Goal: Information Seeking & Learning: Check status

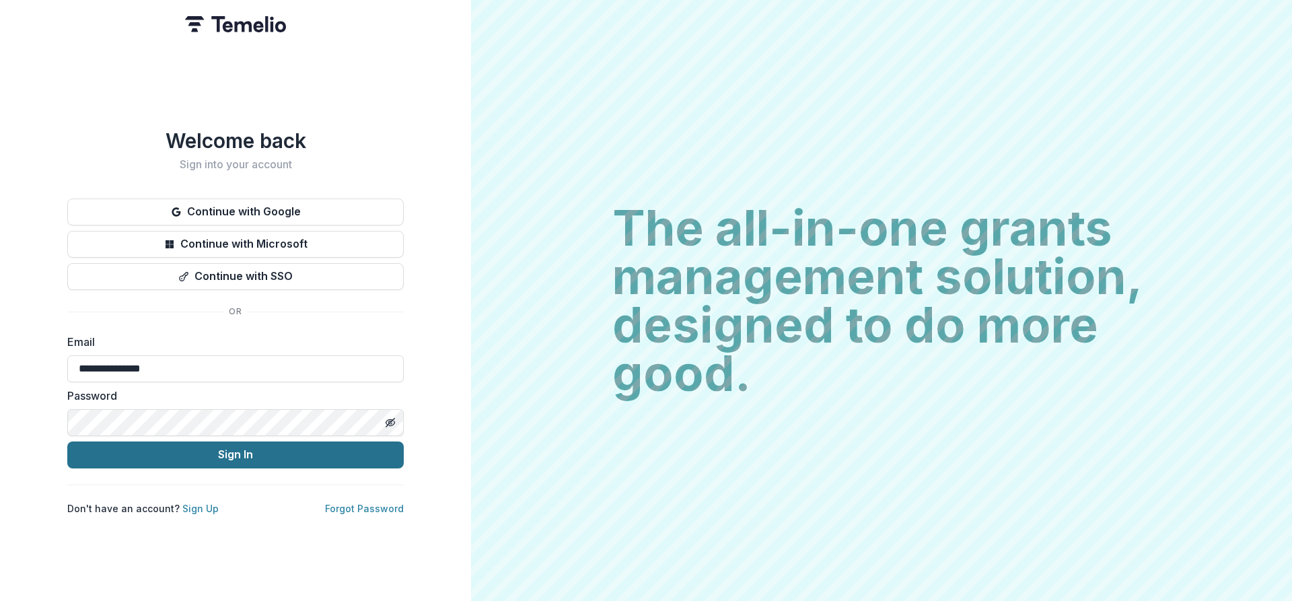
click at [304, 460] on button "Sign In" at bounding box center [235, 455] width 337 height 27
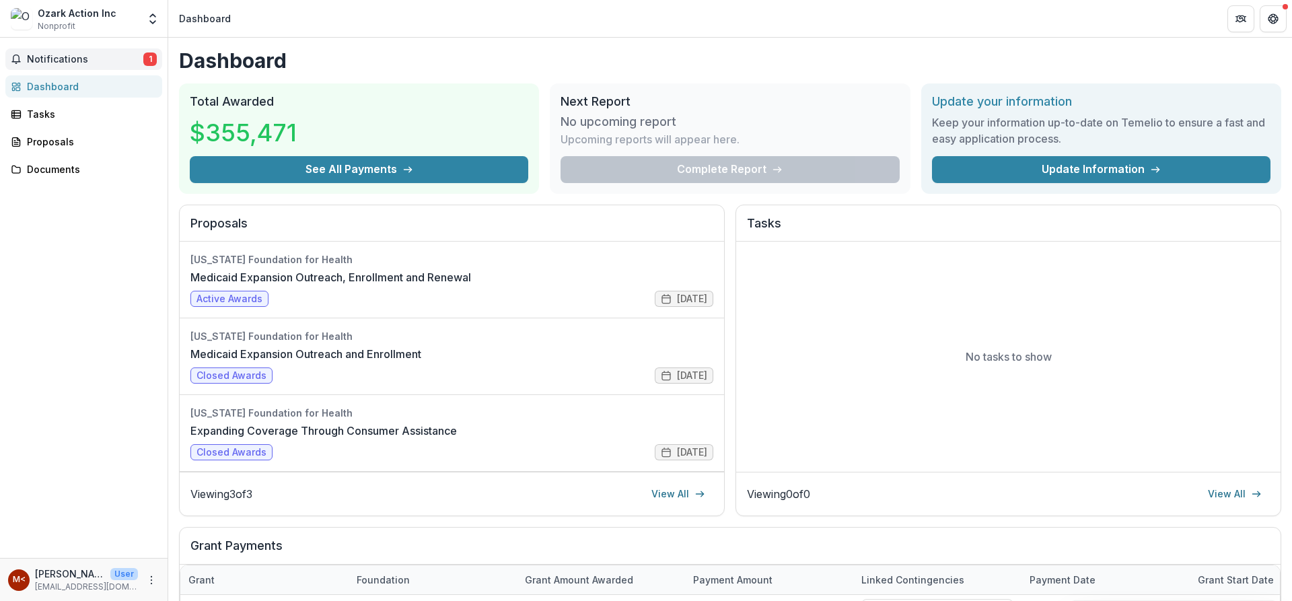
click at [82, 55] on span "Notifications" at bounding box center [85, 59] width 116 height 11
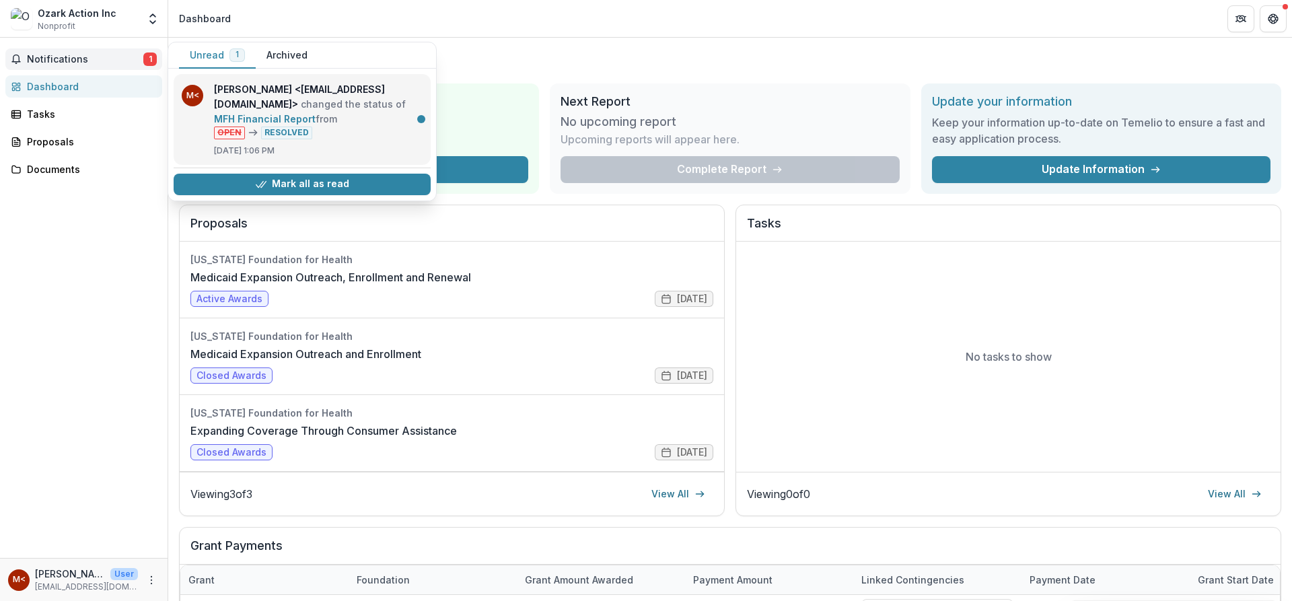
click at [316, 125] on link "MFH Financial Report" at bounding box center [265, 118] width 102 height 11
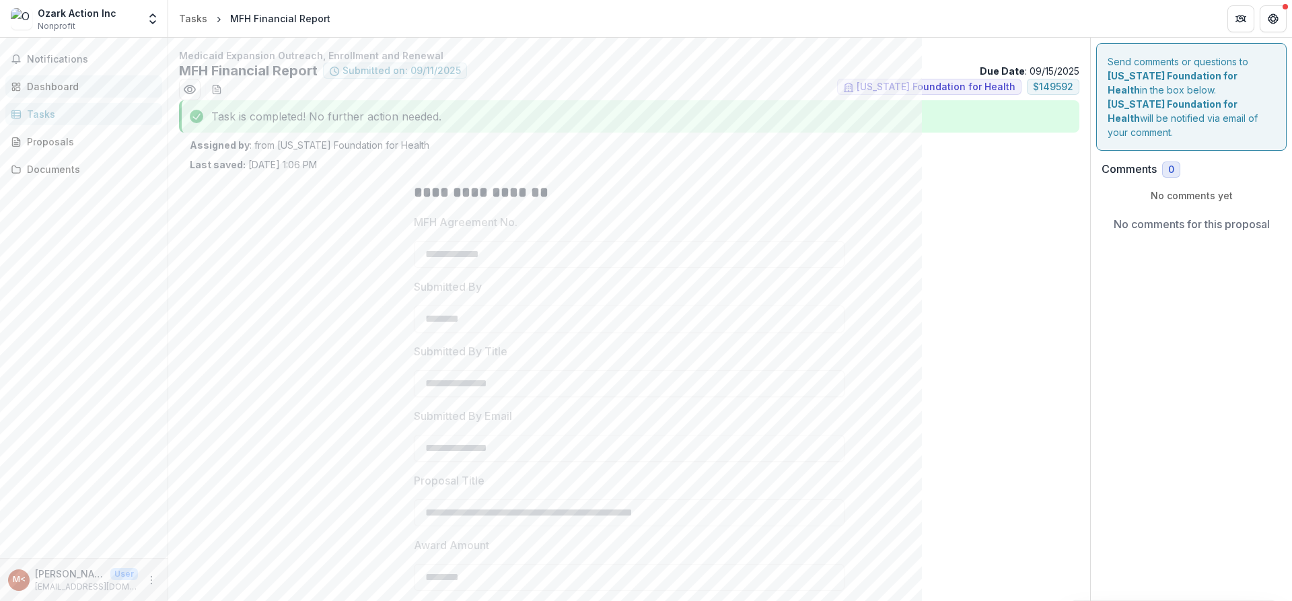
click at [87, 90] on div "Dashboard" at bounding box center [89, 86] width 125 height 14
